Goal: Task Accomplishment & Management: Manage account settings

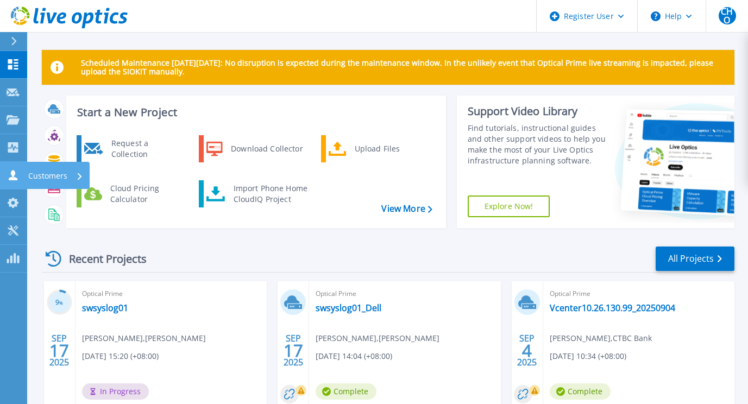
click at [13, 180] on icon at bounding box center [13, 175] width 9 height 10
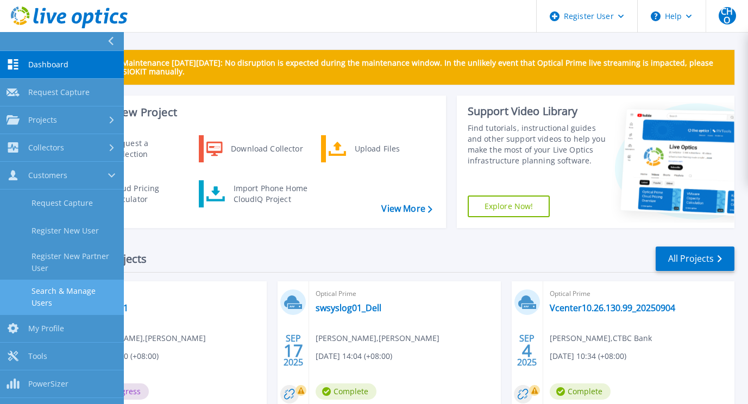
click at [77, 287] on link "Search & Manage Users" at bounding box center [62, 297] width 124 height 35
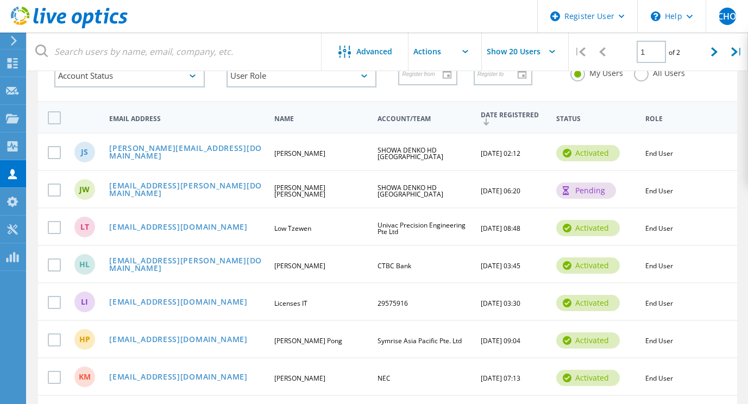
scroll to position [86, 0]
click at [191, 148] on link "[PERSON_NAME][EMAIL_ADDRESS][DOMAIN_NAME]" at bounding box center [187, 152] width 156 height 17
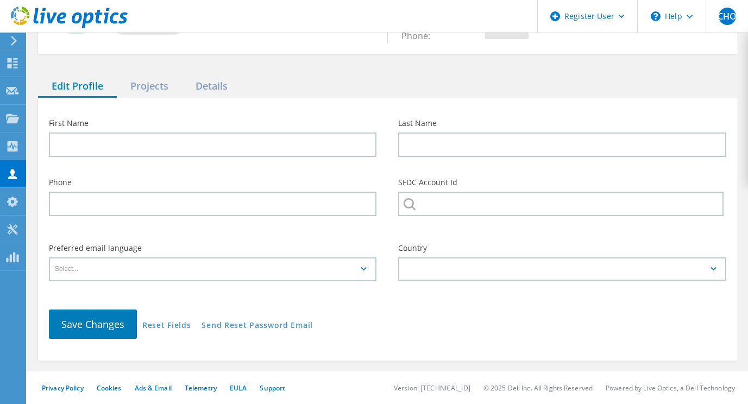
type input "[PERSON_NAME]"
type input "SOH"
type input "SHOWA DENKO HD [GEOGRAPHIC_DATA]"
type input "English"
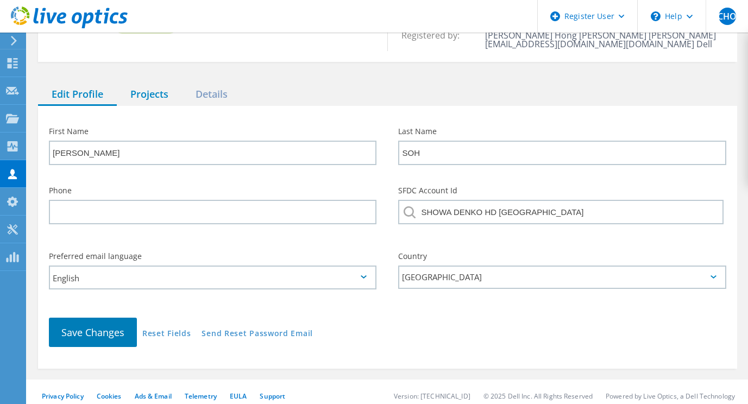
click at [145, 87] on div "Projects" at bounding box center [149, 95] width 65 height 22
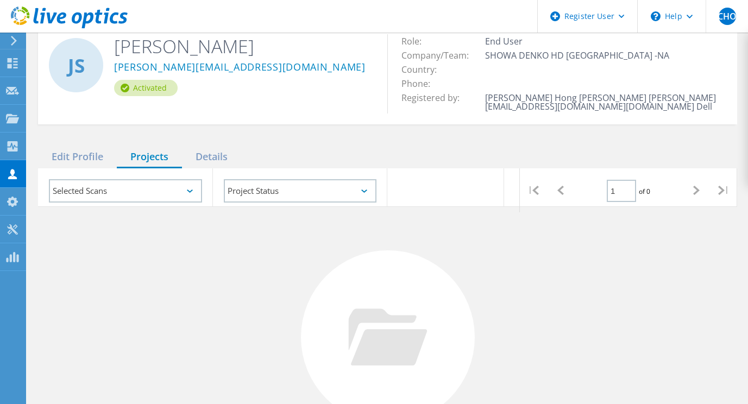
scroll to position [40, 0]
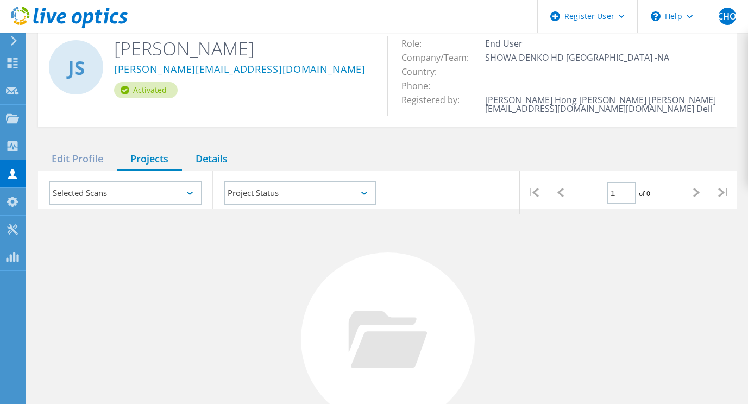
click at [215, 154] on div "Details" at bounding box center [211, 159] width 59 height 22
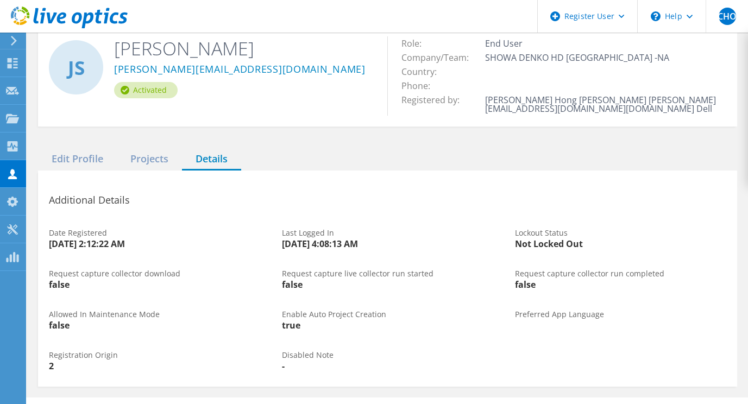
scroll to position [57, 0]
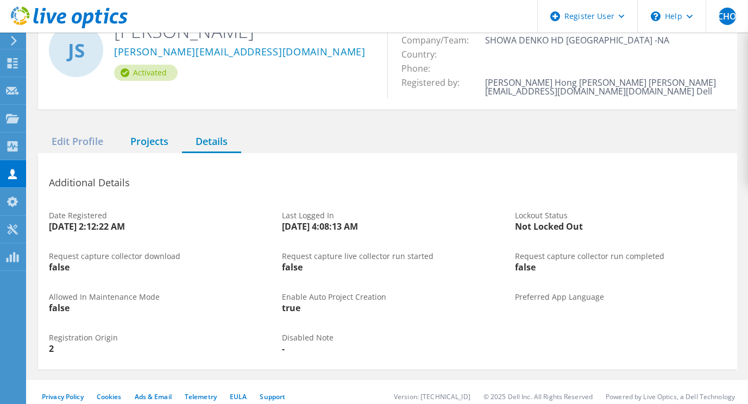
click at [159, 131] on div "Projects" at bounding box center [149, 142] width 65 height 22
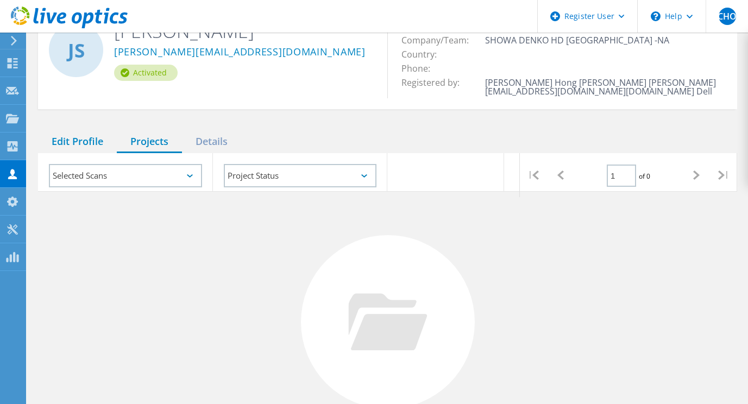
click at [84, 131] on div "Edit Profile" at bounding box center [77, 142] width 79 height 22
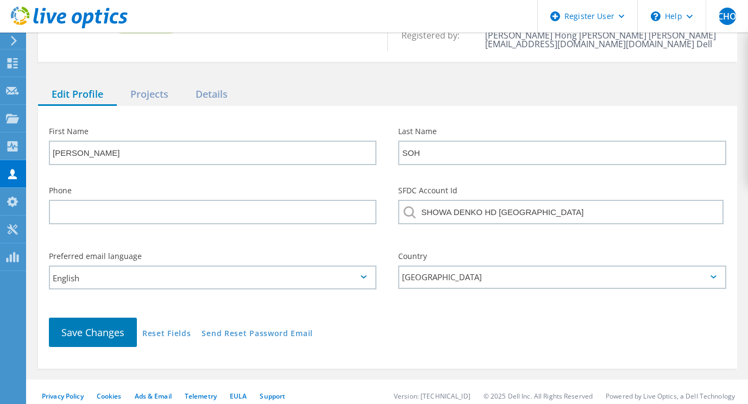
scroll to position [0, 0]
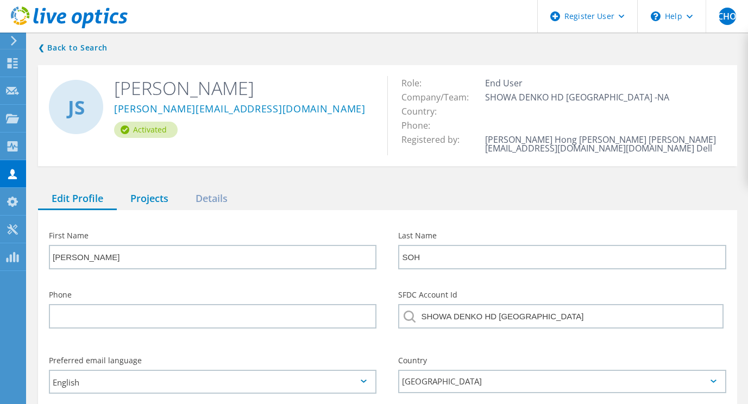
click at [156, 188] on div "Projects" at bounding box center [149, 199] width 65 height 22
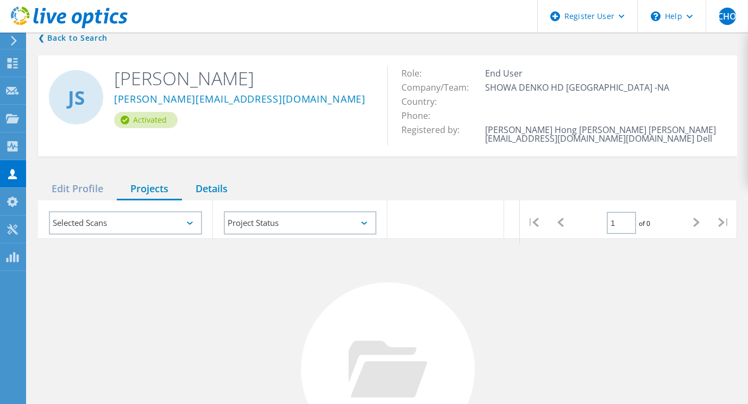
click at [204, 178] on div "Details" at bounding box center [211, 189] width 59 height 22
